Goal: Task Accomplishment & Management: Manage account settings

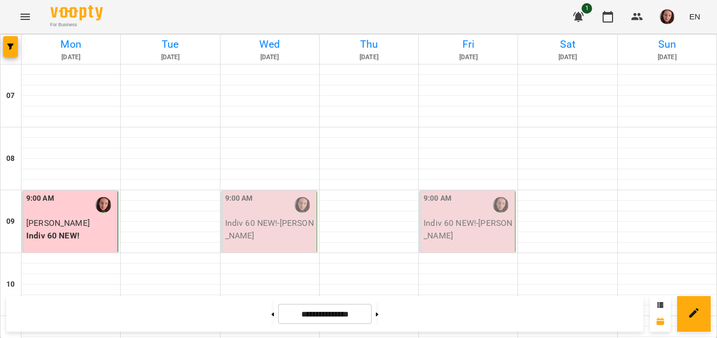
scroll to position [525, 0]
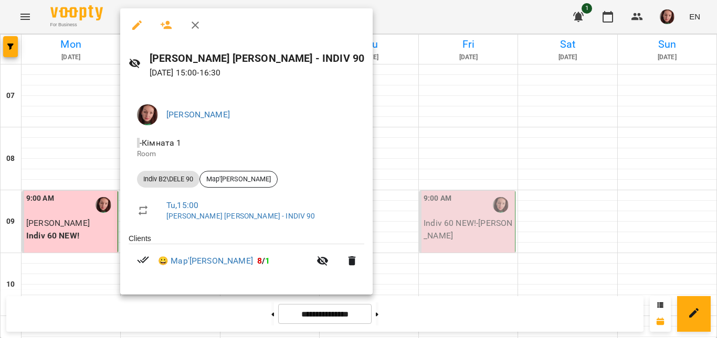
click at [355, 149] on div at bounding box center [358, 169] width 717 height 338
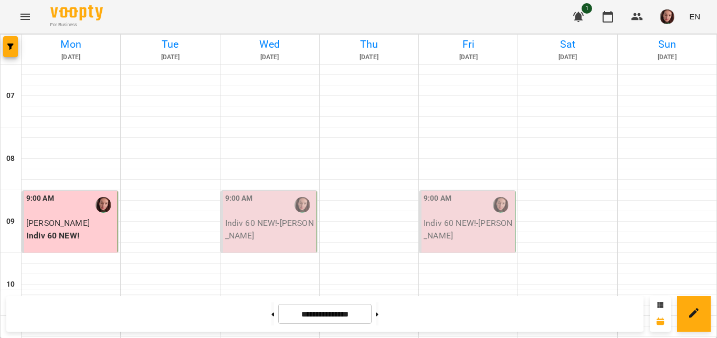
scroll to position [781, 0]
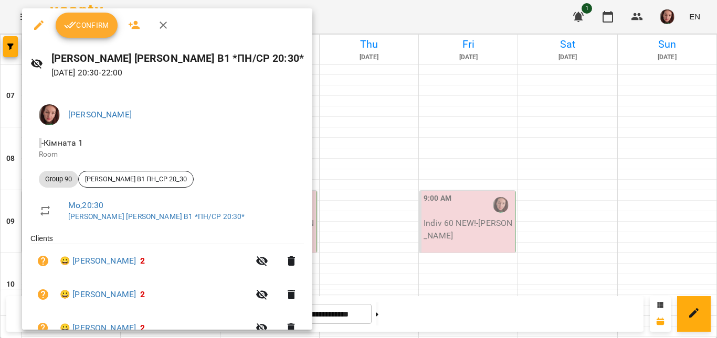
click at [91, 27] on span "Confirm" at bounding box center [86, 25] width 45 height 13
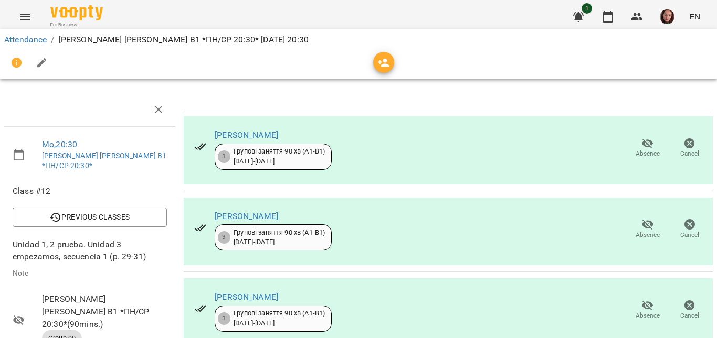
click at [641, 149] on icon "button" at bounding box center [647, 143] width 13 height 13
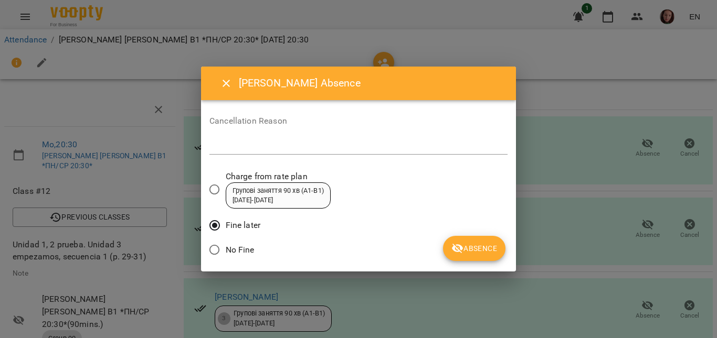
click at [464, 252] on span "Absence" at bounding box center [474, 248] width 46 height 13
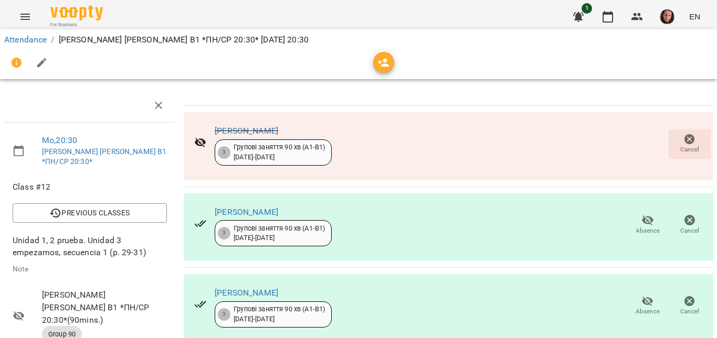
scroll to position [234, 0]
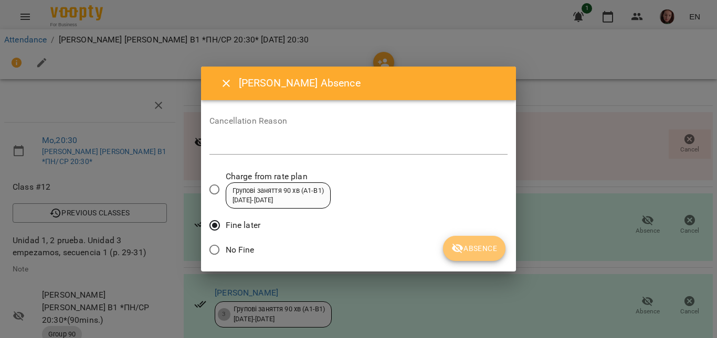
click at [468, 249] on span "Absence" at bounding box center [474, 248] width 46 height 13
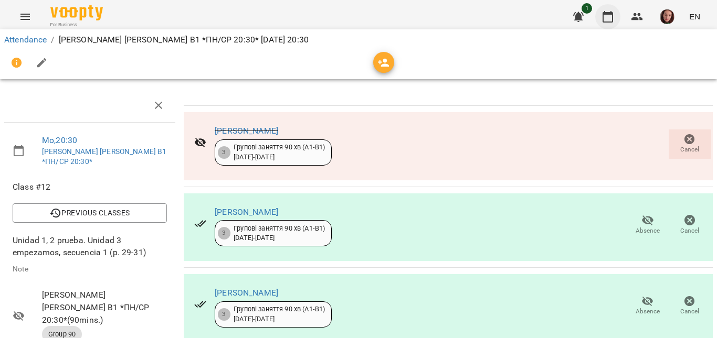
click at [609, 17] on icon "button" at bounding box center [607, 16] width 13 height 13
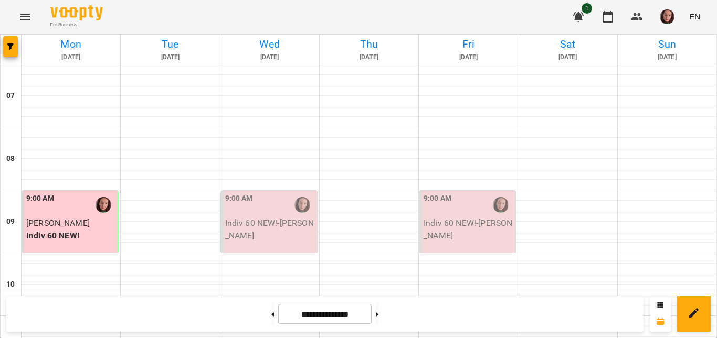
scroll to position [781, 0]
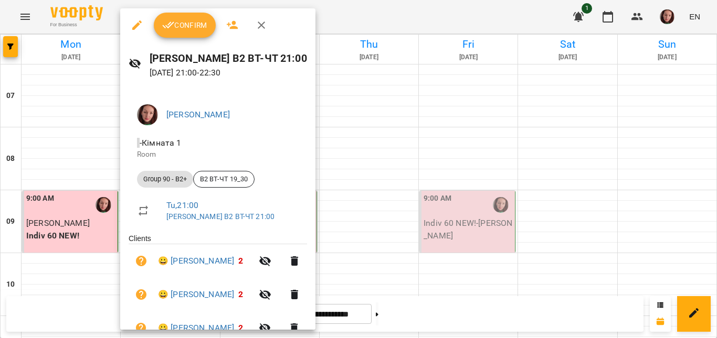
click at [185, 33] on button "Confirm" at bounding box center [185, 25] width 62 height 25
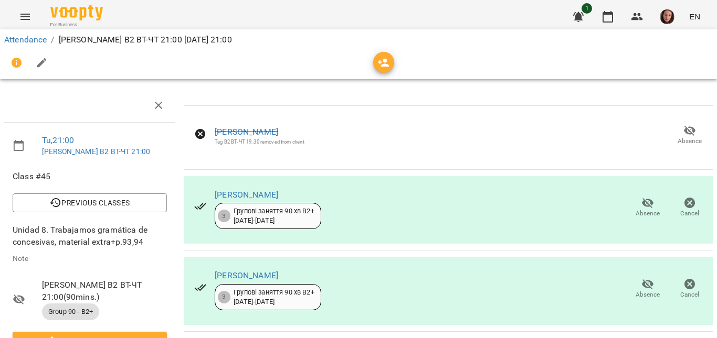
scroll to position [105, 0]
click at [641, 197] on icon "button" at bounding box center [647, 203] width 13 height 13
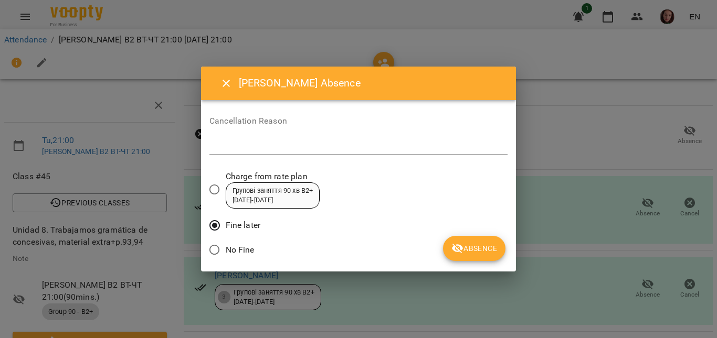
click at [468, 246] on span "Absence" at bounding box center [474, 248] width 46 height 13
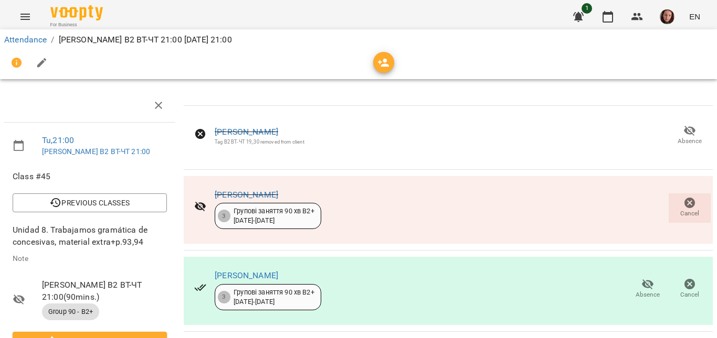
scroll to position [200, 0]
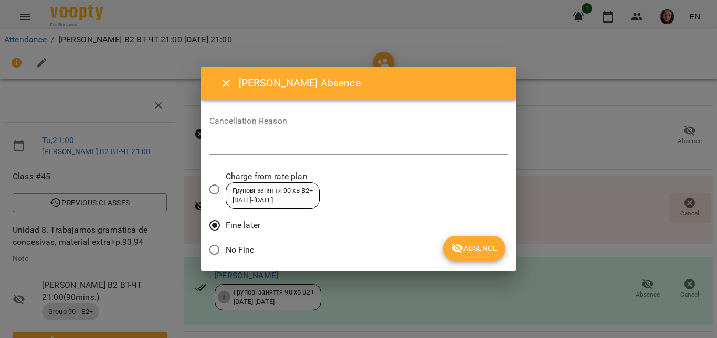
click at [459, 246] on icon "submit" at bounding box center [458, 249] width 12 height 10
